Goal: Task Accomplishment & Management: Manage account settings

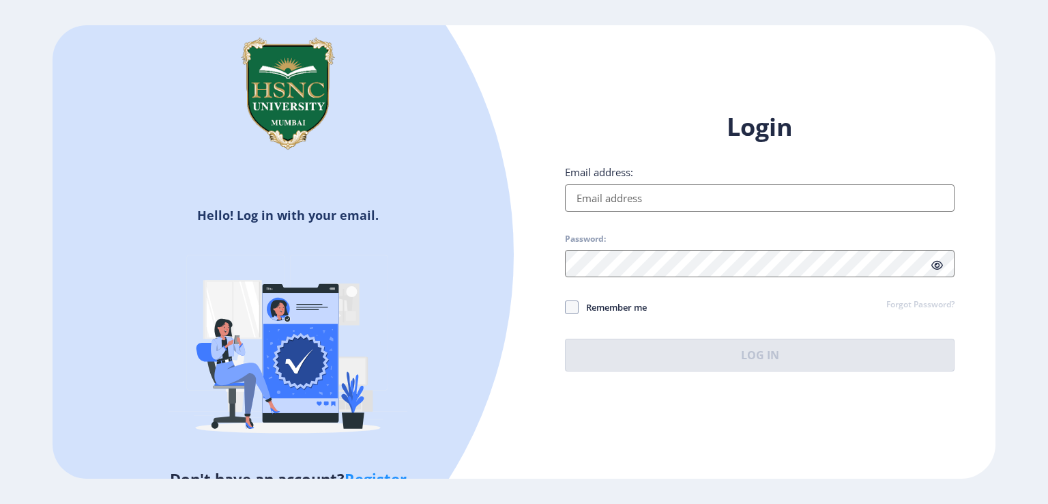
click at [669, 191] on input "Email address:" at bounding box center [760, 197] width 390 height 27
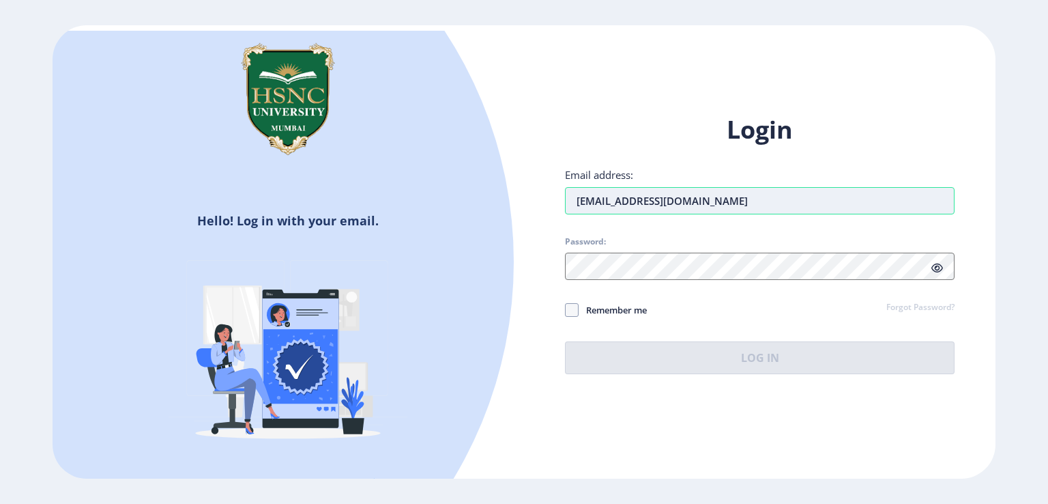
type input "[EMAIL_ADDRESS][DOMAIN_NAME]"
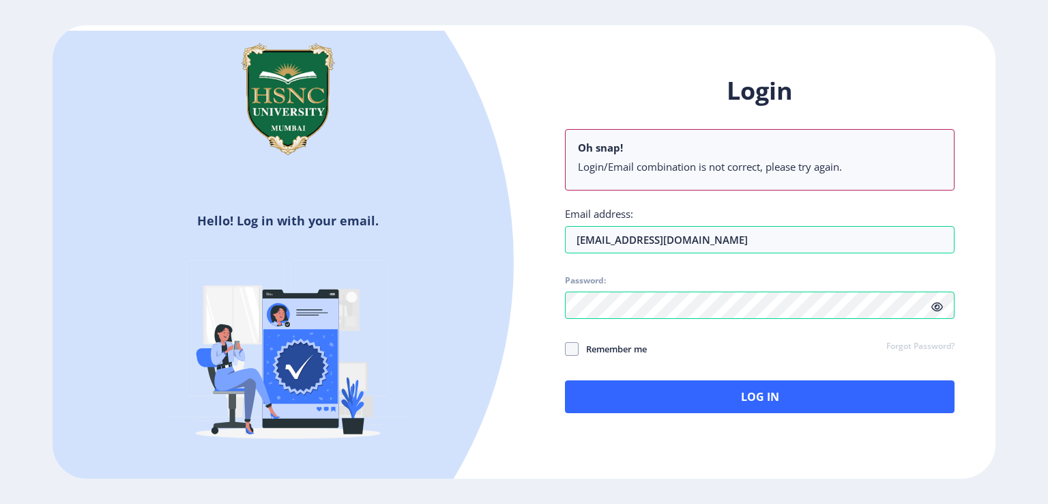
click at [939, 265] on div "Login Oh snap! Login/Email combination is not correct, please try again. Email …" at bounding box center [760, 243] width 390 height 338
drag, startPoint x: 939, startPoint y: 265, endPoint x: 937, endPoint y: 308, distance: 43.0
click at [937, 308] on div "Login Oh snap! Login/Email combination is not correct, please try again. Email …" at bounding box center [760, 243] width 390 height 338
click at [937, 308] on icon at bounding box center [937, 307] width 12 height 10
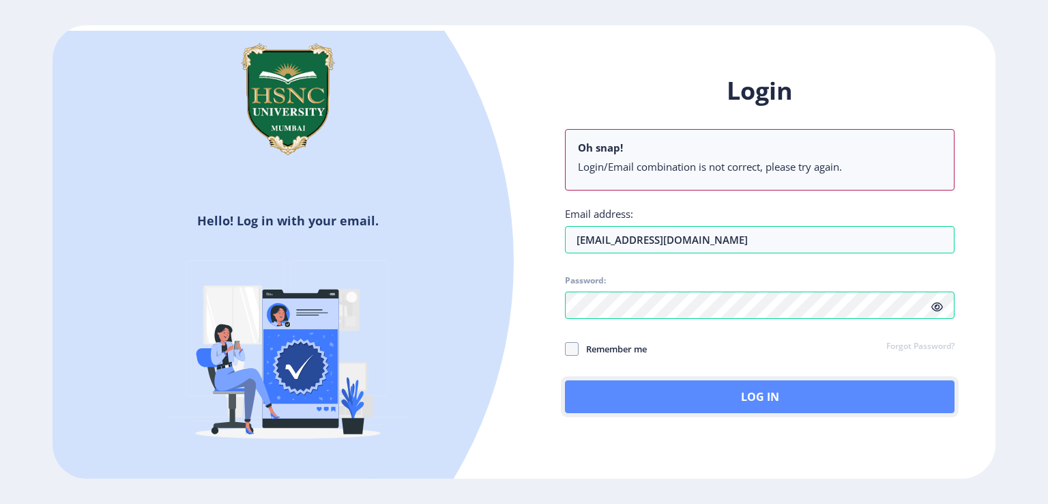
click at [781, 397] on button "Log In" at bounding box center [760, 396] width 390 height 33
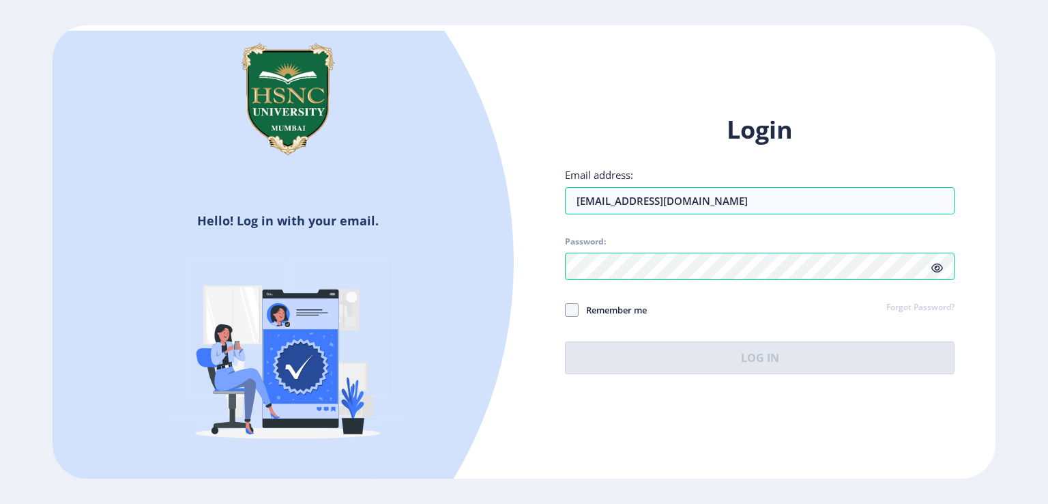
click at [905, 309] on link "Forgot Password?" at bounding box center [920, 308] width 68 height 12
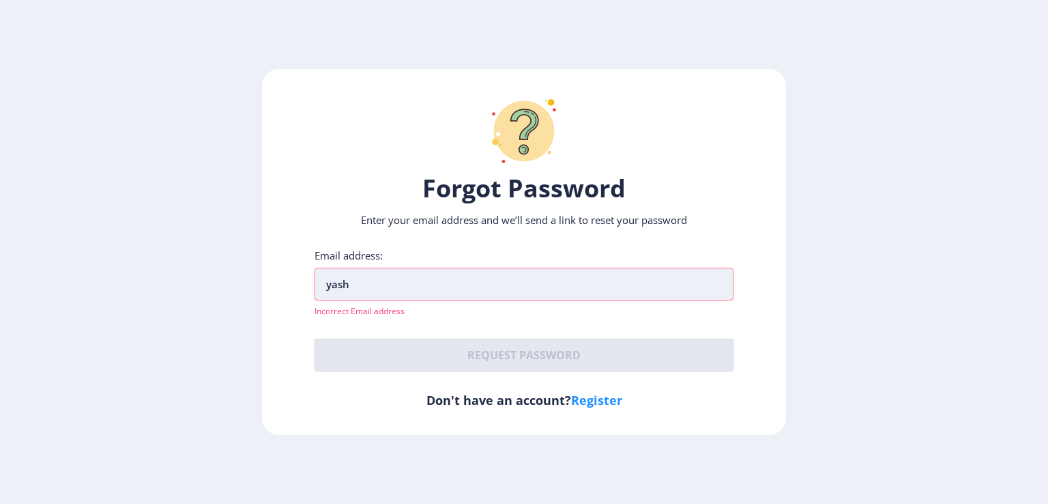
type input "[EMAIL_ADDRESS][DOMAIN_NAME]"
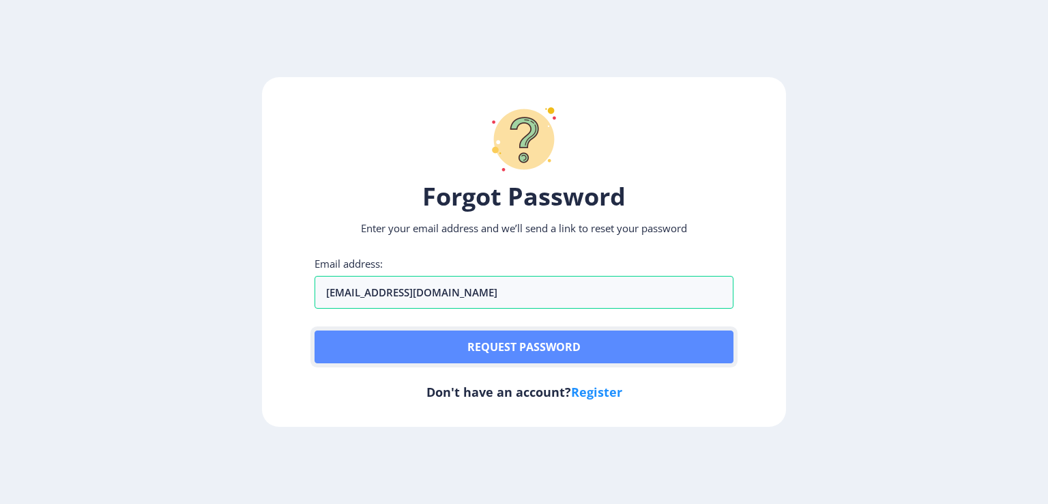
click at [480, 353] on button "Request password" at bounding box center [524, 346] width 419 height 33
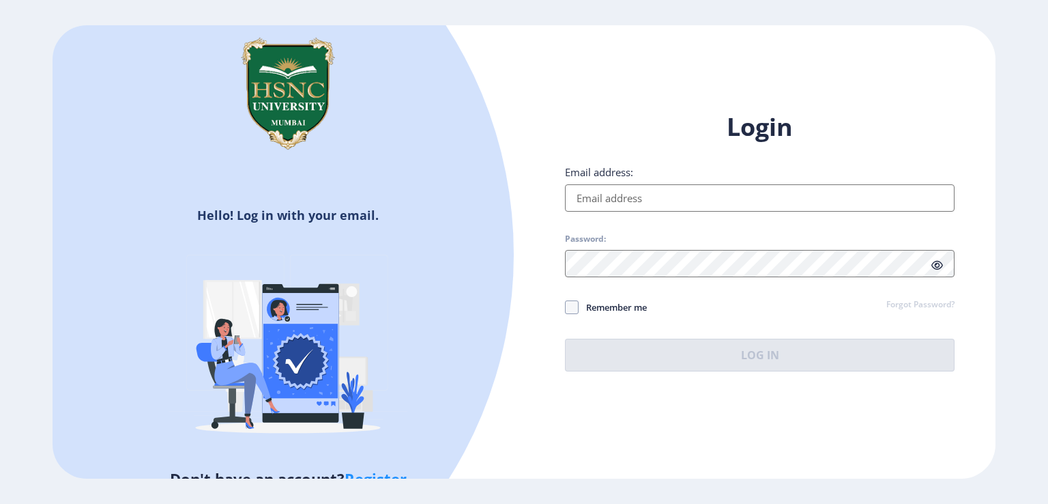
click at [591, 196] on input "Email address:" at bounding box center [760, 197] width 390 height 27
type input "[EMAIL_ADDRESS][DOMAIN_NAME]"
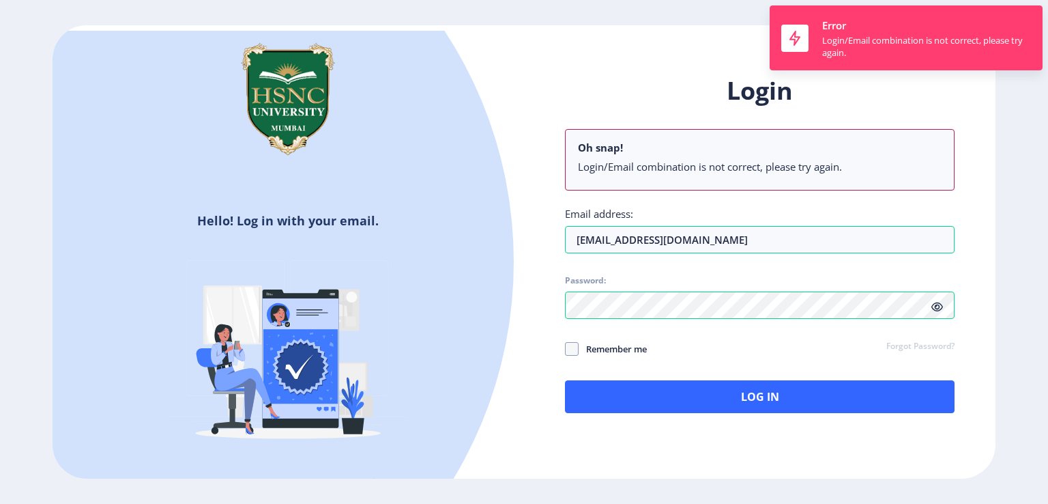
click at [903, 302] on div "Login Oh snap! Login/Email combination is not correct, please try again. Email …" at bounding box center [760, 243] width 390 height 338
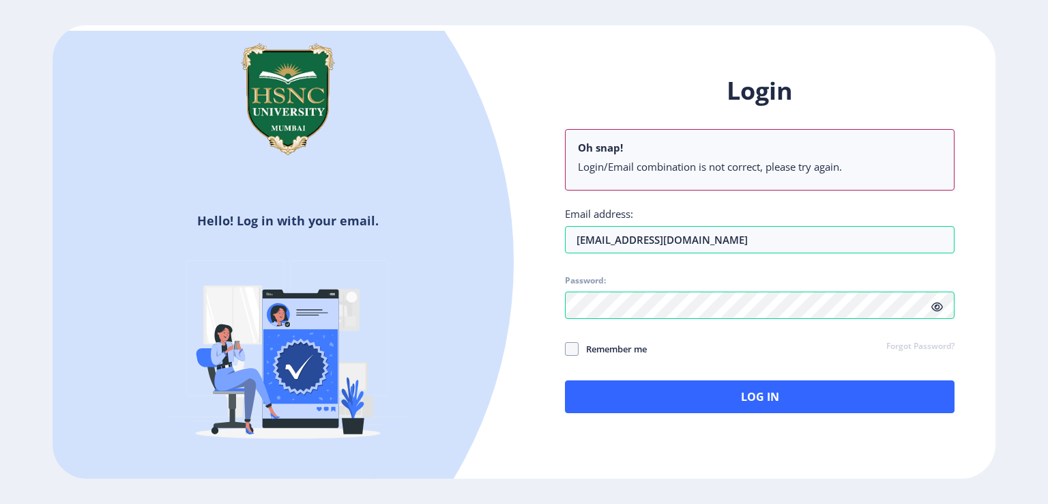
click at [903, 345] on link "Forgot Password?" at bounding box center [920, 346] width 68 height 12
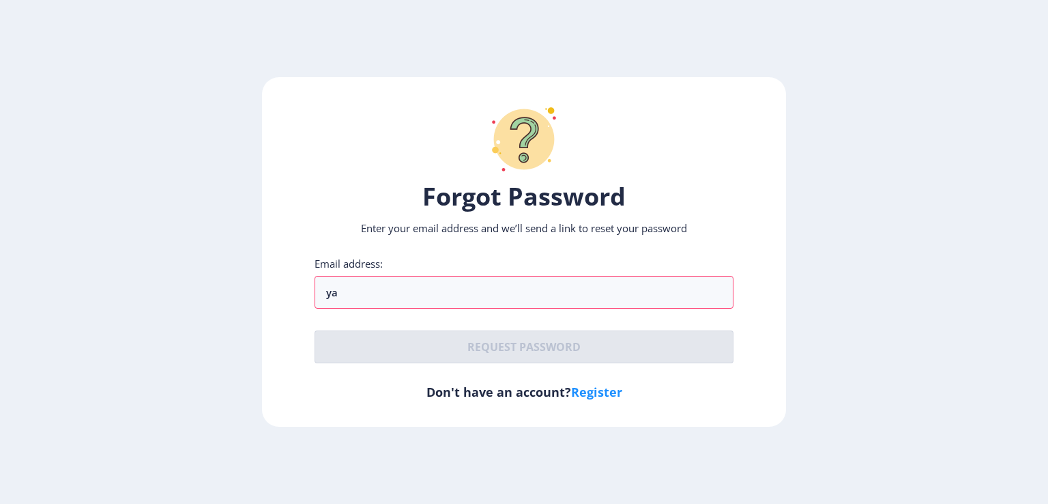
type input "[EMAIL_ADDRESS][DOMAIN_NAME]"
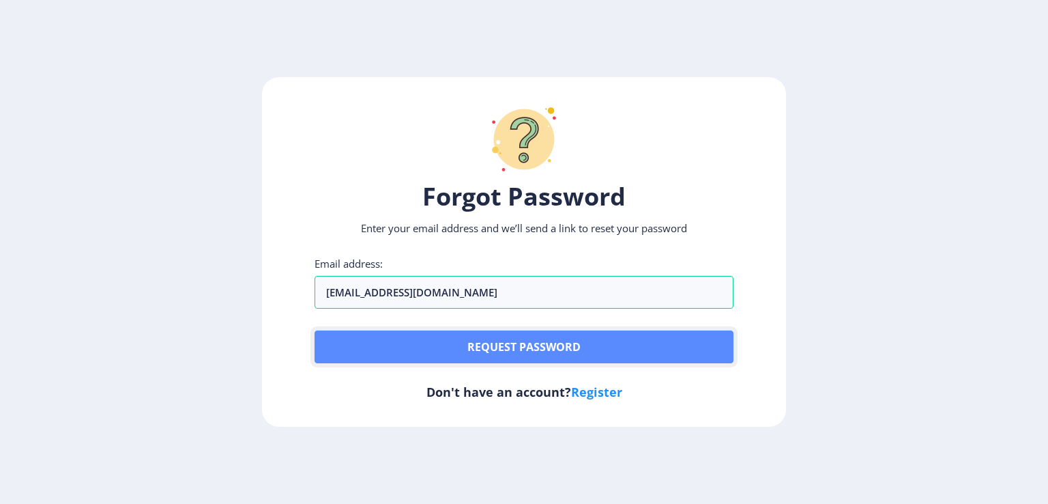
click at [475, 338] on button "Request password" at bounding box center [524, 346] width 419 height 33
